Goal: Information Seeking & Learning: Learn about a topic

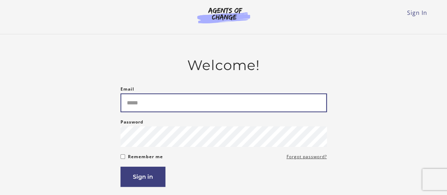
click at [204, 106] on input "Email" at bounding box center [223, 102] width 206 height 19
type input "**********"
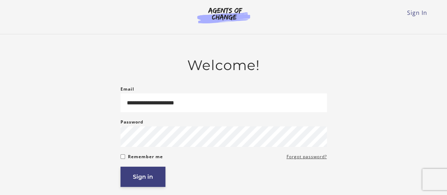
click at [147, 174] on button "Sign in" at bounding box center [142, 176] width 45 height 20
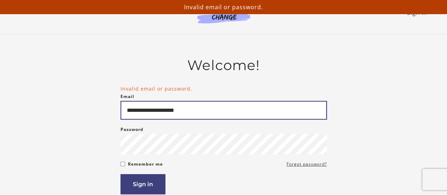
click at [145, 111] on input "**********" at bounding box center [223, 110] width 206 height 19
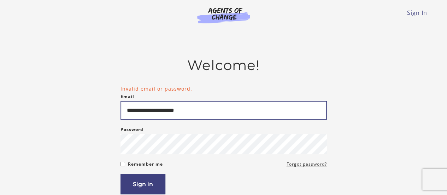
type input "**********"
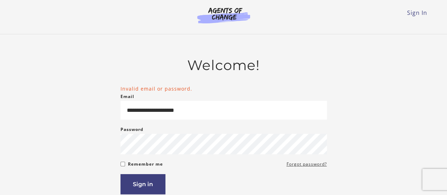
click at [156, 135] on div "Password Password must be at least 8 characters" at bounding box center [223, 139] width 206 height 29
click at [136, 181] on button "Sign in" at bounding box center [142, 184] width 45 height 20
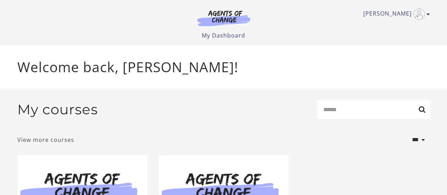
click at [41, 140] on link "View more courses" at bounding box center [45, 139] width 57 height 8
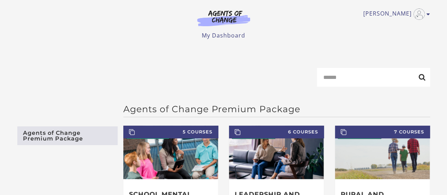
click at [221, 23] on img at bounding box center [224, 18] width 68 height 16
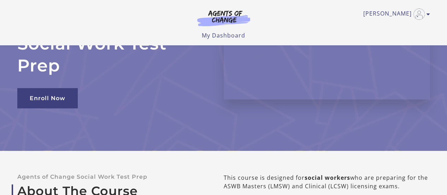
scroll to position [71, 0]
click at [227, 35] on link "My Dashboard" at bounding box center [223, 35] width 43 height 8
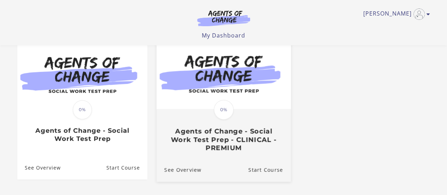
scroll to position [106, 0]
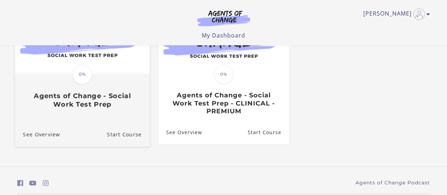
click at [134, 108] on h3 "Agents of Change - Social Work Test Prep" at bounding box center [82, 99] width 119 height 16
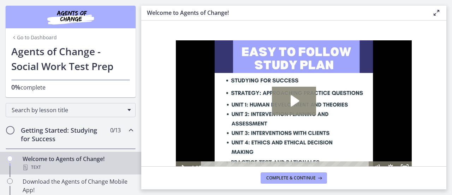
click at [311, 101] on icon "Play Video: c1o6hcmjueu5qasqsu00.mp4" at bounding box center [294, 101] width 44 height 28
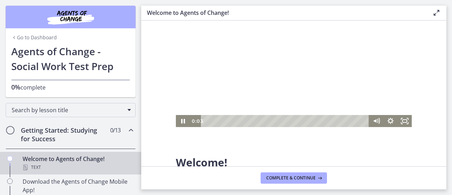
scroll to position [35, 0]
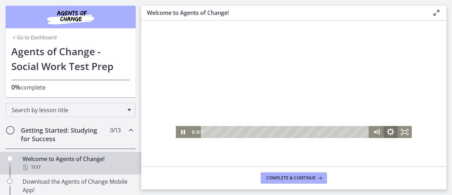
click at [391, 135] on icon "Show settings menu" at bounding box center [390, 131] width 17 height 14
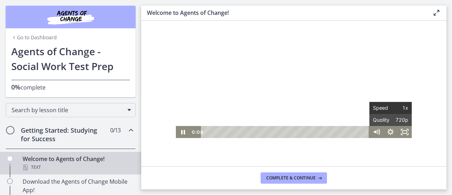
click at [404, 110] on span "1x" at bounding box center [400, 108] width 18 height 12
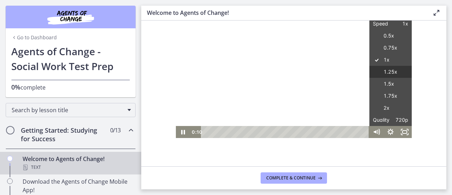
click at [390, 71] on label "1.25x" at bounding box center [391, 72] width 42 height 12
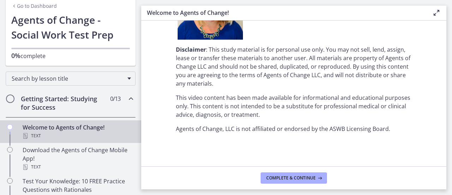
scroll to position [71, 0]
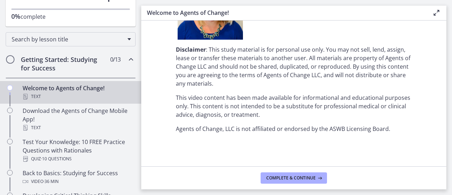
click at [97, 65] on h2 "Getting Started: Studying for Success" at bounding box center [64, 63] width 86 height 17
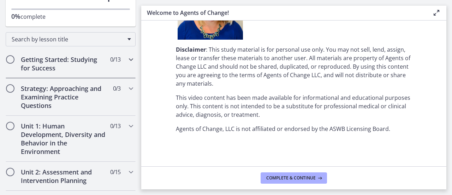
click at [97, 65] on h2 "Getting Started: Studying for Success" at bounding box center [64, 63] width 86 height 17
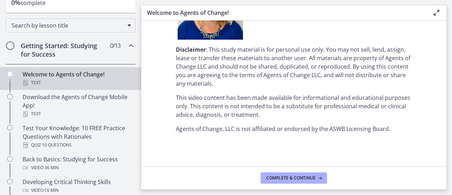
scroll to position [106, 0]
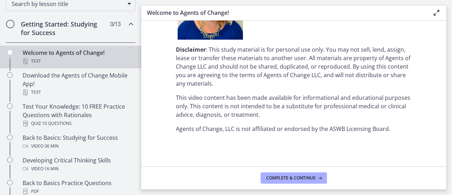
click at [100, 59] on div "Text" at bounding box center [78, 61] width 110 height 8
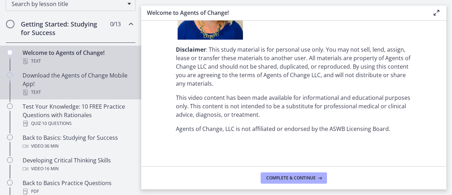
click at [99, 73] on div "Download the Agents of Change Mobile App! Text" at bounding box center [78, 83] width 110 height 25
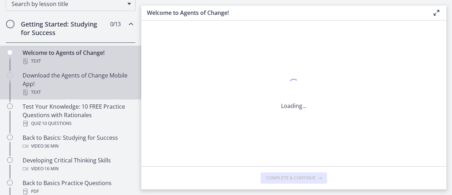
scroll to position [0, 0]
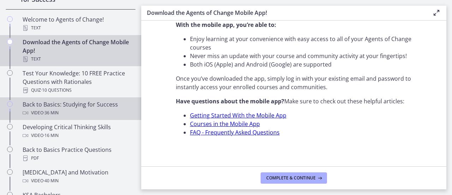
scroll to position [177, 0]
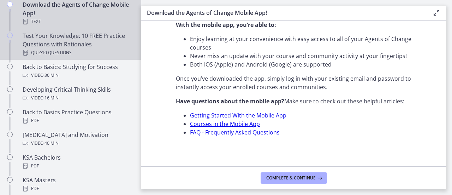
click at [102, 45] on div "Test Your Knowledge: 10 FREE Practice Questions with Rationales Quiz · 10 Quest…" at bounding box center [78, 43] width 110 height 25
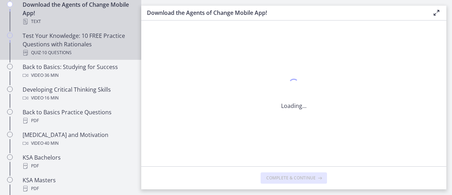
scroll to position [0, 0]
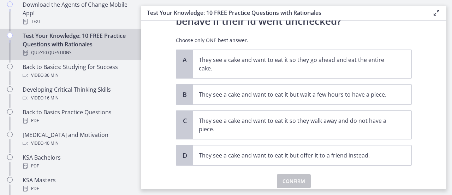
scroll to position [71, 0]
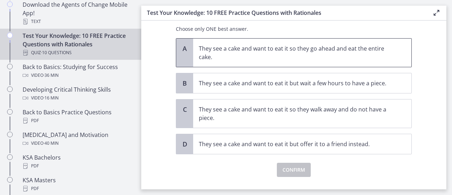
click at [185, 46] on span "A" at bounding box center [185, 48] width 8 height 8
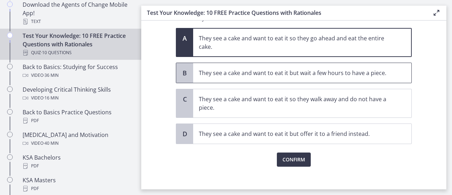
scroll to position [85, 0]
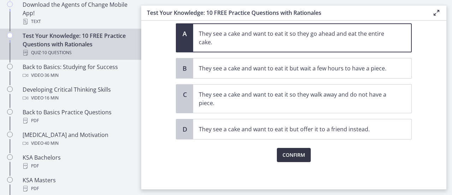
click at [301, 150] on span "Confirm" at bounding box center [294, 154] width 23 height 8
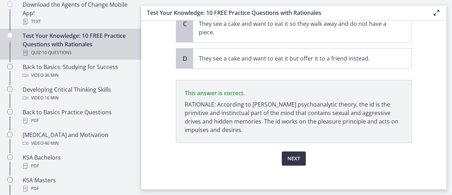
scroll to position [159, 0]
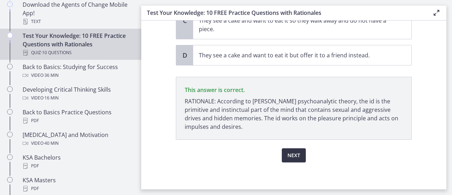
click at [288, 155] on span "Next" at bounding box center [294, 155] width 13 height 8
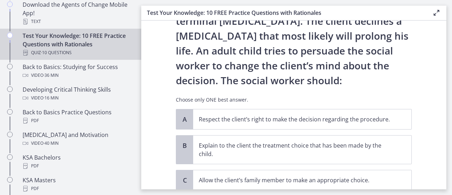
scroll to position [71, 0]
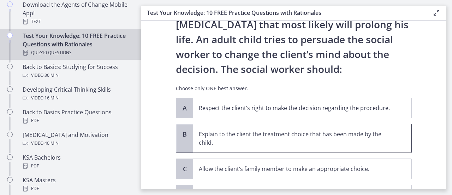
click at [234, 137] on p "Explain to the client the treatment choice that has been made by the child." at bounding box center [295, 138] width 193 height 17
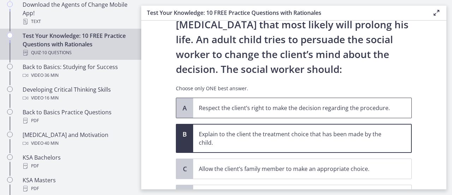
click at [236, 116] on span "Respect the client’s right to make the decision regarding the procedure." at bounding box center [302, 108] width 218 height 20
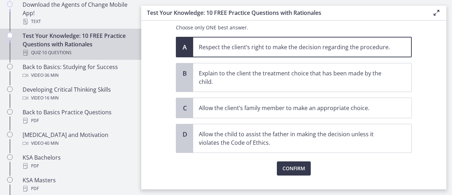
scroll to position [145, 0]
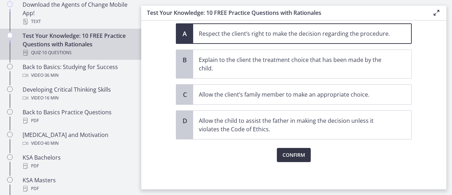
click at [307, 154] on button "Confirm" at bounding box center [294, 155] width 34 height 14
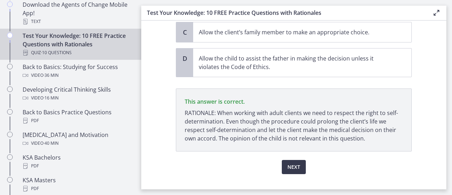
scroll to position [219, 0]
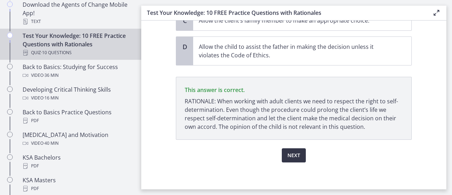
click at [292, 151] on span "Next" at bounding box center [294, 155] width 13 height 8
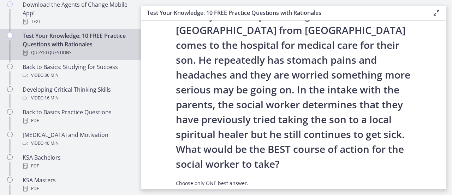
scroll to position [0, 0]
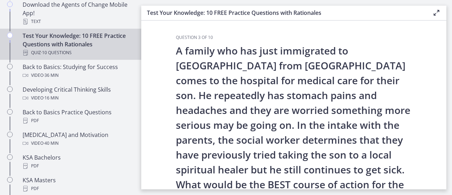
drag, startPoint x: 248, startPoint y: 78, endPoint x: 237, endPoint y: 77, distance: 11.0
click at [237, 77] on p "A family who has just immigrated to [GEOGRAPHIC_DATA] from [GEOGRAPHIC_DATA] co…" at bounding box center [294, 124] width 236 height 163
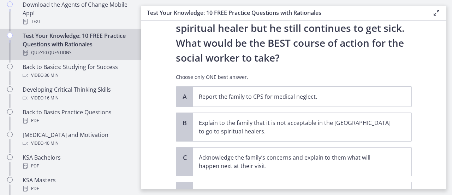
scroll to position [177, 0]
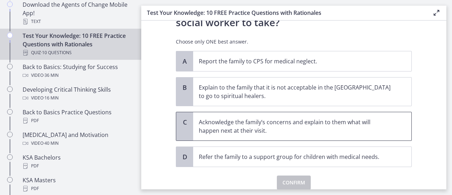
click at [247, 136] on span "Acknowledge the family’s concerns and explain to them what will happen next at …" at bounding box center [302, 126] width 218 height 28
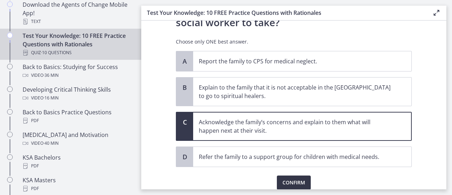
click at [284, 178] on span "Confirm" at bounding box center [294, 182] width 23 height 8
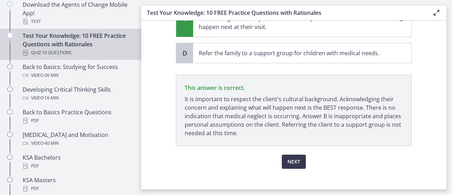
scroll to position [286, 0]
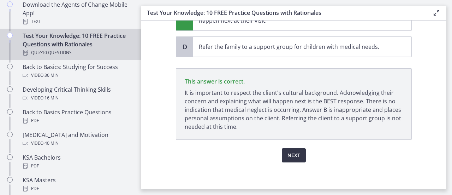
click at [298, 157] on button "Next" at bounding box center [294, 155] width 24 height 14
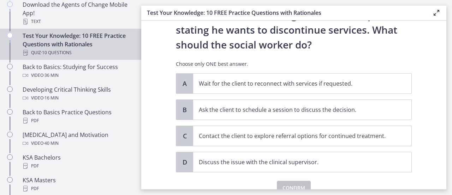
scroll to position [106, 0]
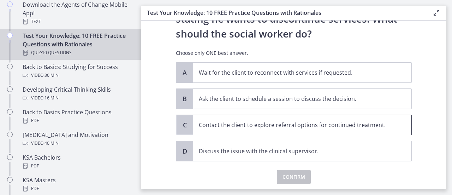
click at [305, 126] on p "Contact the client to explore referral options for continued treatment." at bounding box center [295, 124] width 193 height 8
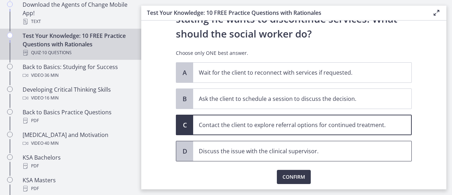
scroll to position [128, 0]
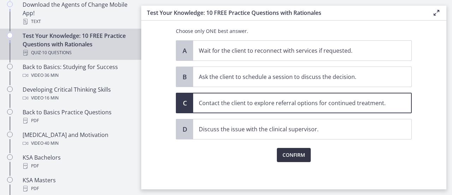
click at [295, 158] on span "Confirm" at bounding box center [294, 154] width 23 height 8
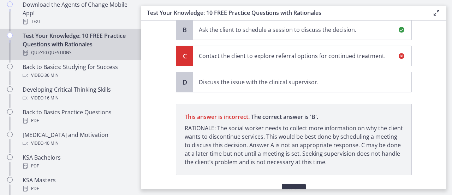
scroll to position [210, 0]
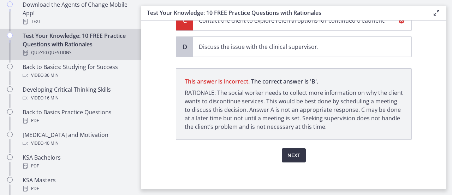
click at [290, 155] on span "Next" at bounding box center [294, 155] width 13 height 8
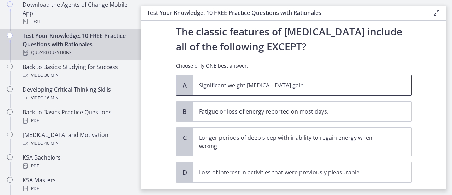
scroll to position [35, 0]
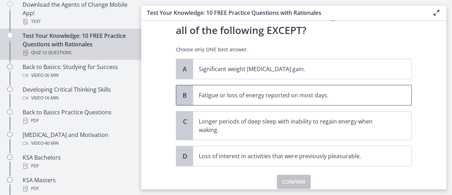
click at [231, 98] on p "Fatigue or loss of energy reported on most days." at bounding box center [295, 95] width 193 height 8
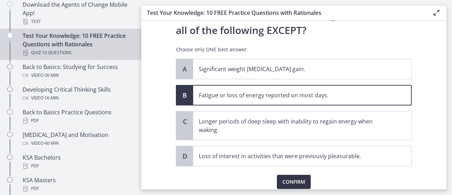
click at [298, 179] on span "Confirm" at bounding box center [294, 181] width 23 height 8
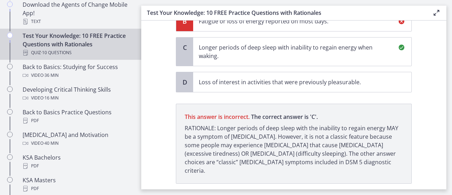
scroll to position [144, 0]
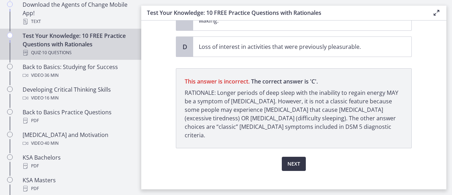
click at [289, 159] on span "Next" at bounding box center [294, 163] width 13 height 8
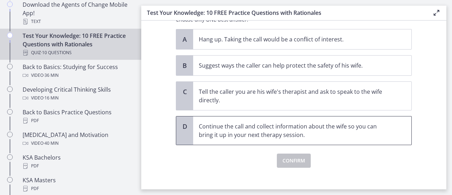
scroll to position [160, 0]
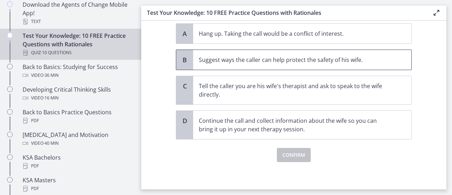
click at [241, 60] on p "Suggest ways the caller can help protect the safety of his wife." at bounding box center [295, 59] width 193 height 8
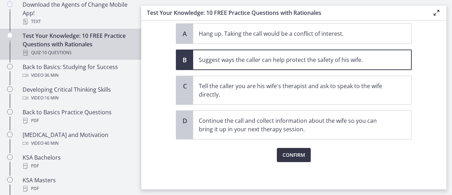
click at [286, 155] on span "Confirm" at bounding box center [294, 154] width 23 height 8
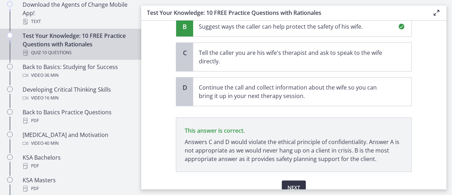
scroll to position [225, 0]
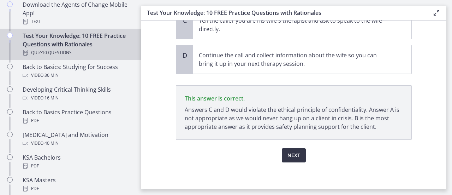
click at [296, 153] on span "Next" at bounding box center [294, 155] width 13 height 8
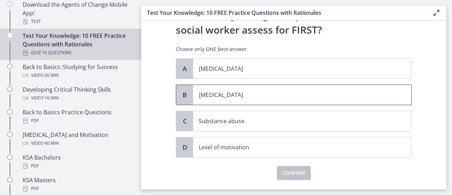
scroll to position [106, 0]
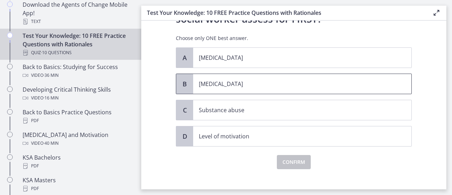
click at [234, 86] on p "[MEDICAL_DATA]" at bounding box center [295, 83] width 193 height 8
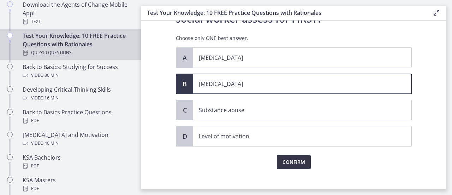
click at [295, 158] on span "Confirm" at bounding box center [294, 162] width 23 height 8
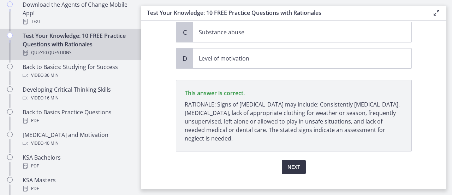
scroll to position [195, 0]
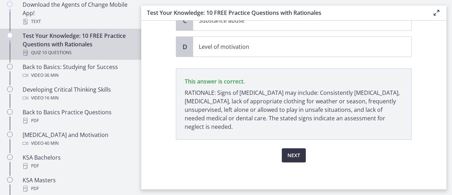
click at [290, 151] on span "Next" at bounding box center [294, 155] width 13 height 8
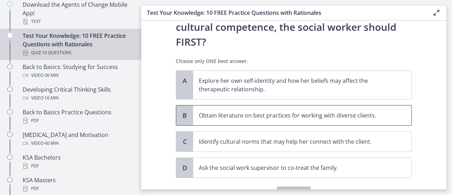
scroll to position [166, 0]
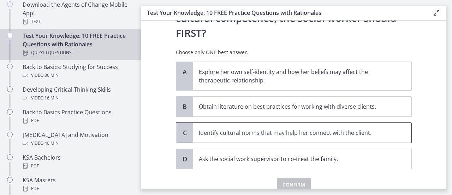
click at [328, 128] on p "Identify cultural norms that may help her connect with the client." at bounding box center [295, 132] width 193 height 8
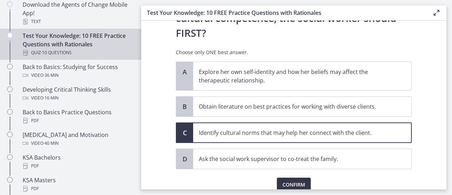
click at [297, 180] on span "Confirm" at bounding box center [294, 184] width 23 height 8
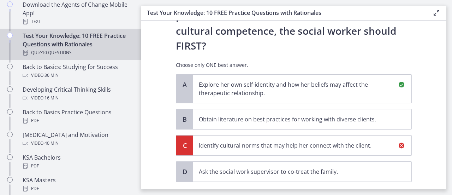
scroll to position [142, 0]
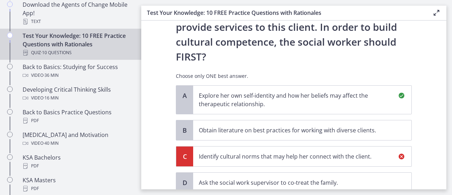
click at [229, 91] on p "Explore her own self-identity and how her beliefs may affect the therapeutic re…" at bounding box center [295, 99] width 193 height 17
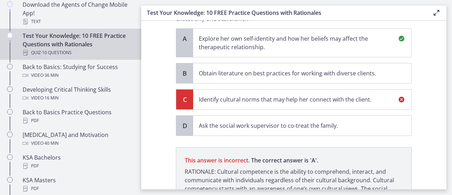
scroll to position [248, 0]
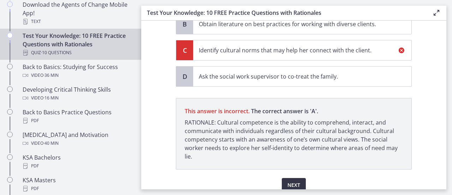
click at [297, 181] on span "Next" at bounding box center [294, 185] width 13 height 8
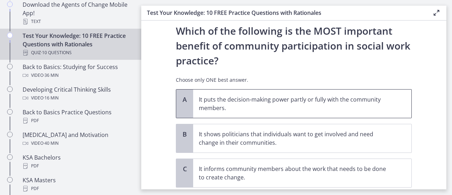
scroll to position [35, 0]
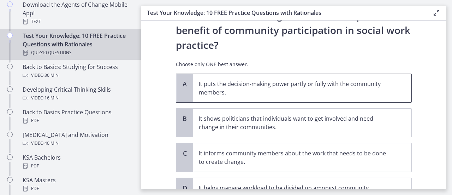
click at [236, 89] on p "It puts the decision-making power partly or fully with the community members." at bounding box center [295, 87] width 193 height 17
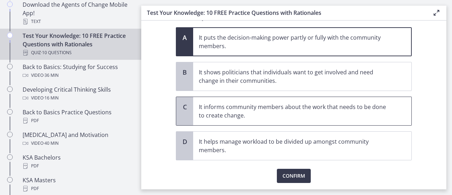
scroll to position [102, 0]
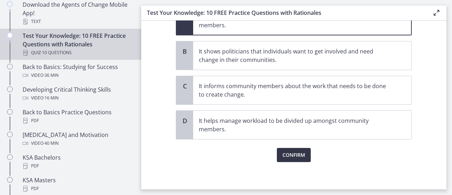
click at [302, 152] on span "Confirm" at bounding box center [294, 154] width 23 height 8
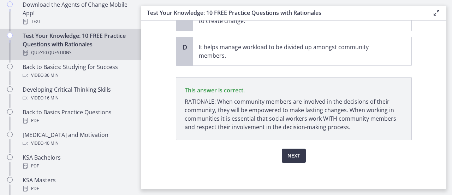
scroll to position [176, 0]
click at [288, 154] on span "Next" at bounding box center [294, 155] width 13 height 8
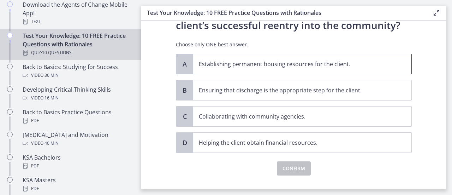
scroll to position [98, 0]
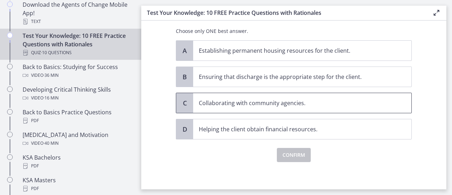
click at [242, 104] on p "Collaborating with community agencies." at bounding box center [295, 103] width 193 height 8
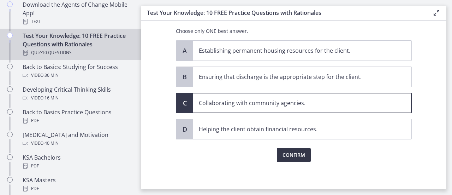
click at [286, 152] on span "Confirm" at bounding box center [294, 154] width 23 height 8
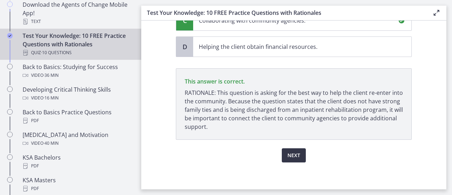
scroll to position [181, 0]
click at [294, 151] on span "Next" at bounding box center [294, 155] width 13 height 8
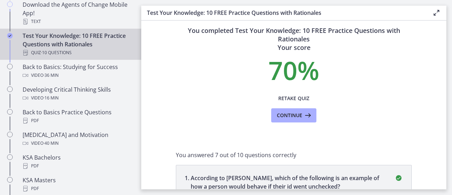
scroll to position [0, 0]
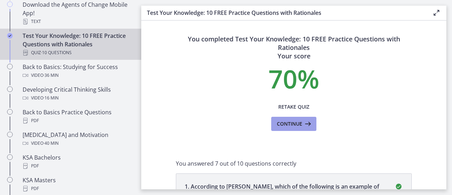
click at [283, 123] on span "Continue" at bounding box center [289, 123] width 25 height 8
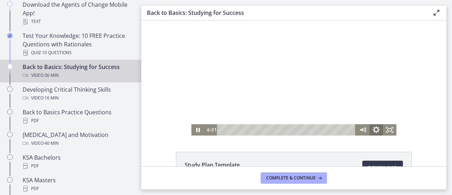
click at [371, 130] on icon "Show settings menu" at bounding box center [376, 129] width 16 height 13
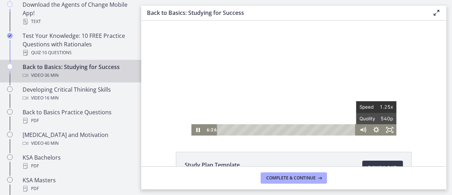
click at [388, 107] on span "1.25x" at bounding box center [385, 106] width 17 height 11
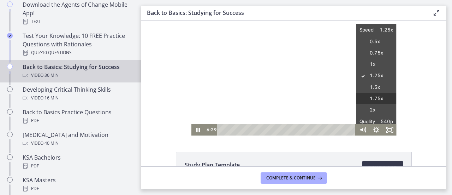
click at [375, 95] on label "1.75x" at bounding box center [376, 99] width 40 height 12
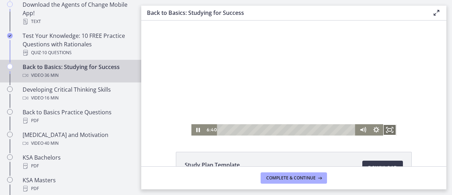
click at [384, 130] on icon "Fullscreen" at bounding box center [389, 129] width 13 height 11
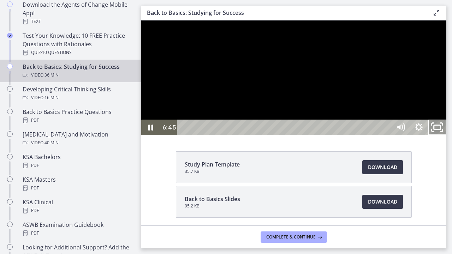
click at [441, 130] on rect "Unfullscreen" at bounding box center [437, 127] width 7 height 4
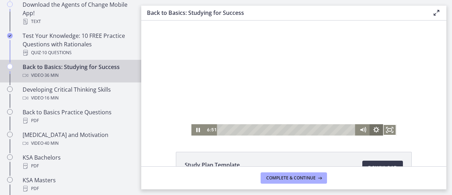
click at [376, 131] on icon "Show settings menu" at bounding box center [376, 129] width 6 height 6
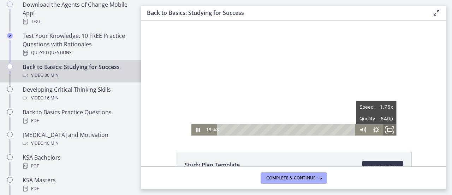
click at [385, 133] on icon "Fullscreen" at bounding box center [390, 129] width 16 height 13
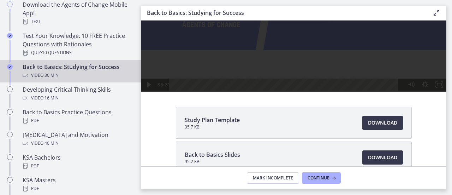
scroll to position [223, 0]
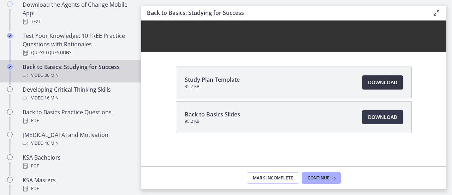
click at [372, 85] on span "Download Opens in a new window" at bounding box center [382, 82] width 29 height 8
click at [370, 111] on link "Download Opens in a new window" at bounding box center [382, 117] width 41 height 14
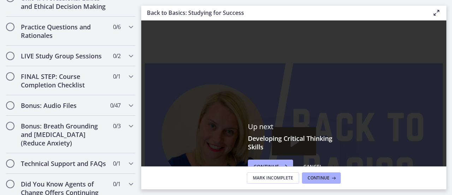
scroll to position [666, 0]
